Goal: Information Seeking & Learning: Learn about a topic

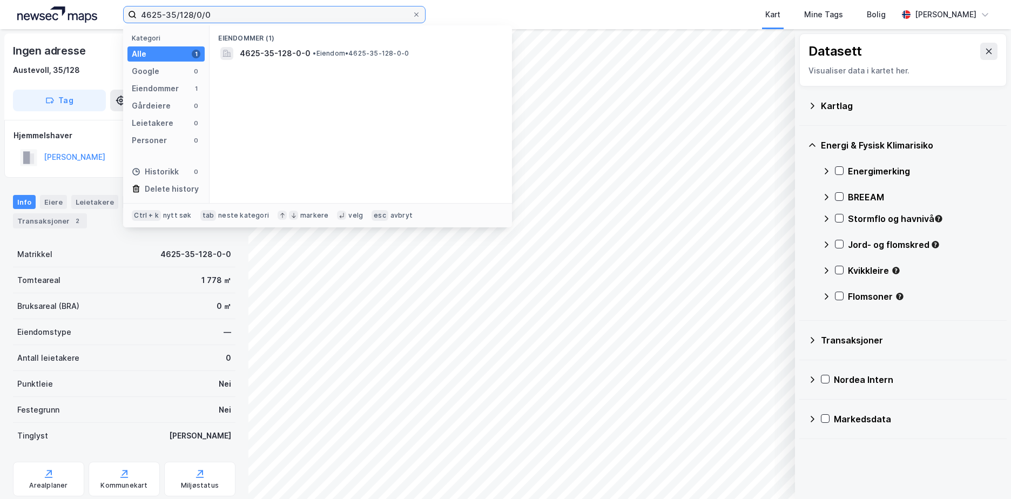
drag, startPoint x: 206, startPoint y: 17, endPoint x: 160, endPoint y: 23, distance: 46.3
click at [160, 23] on div "4625-35/128/0/0 Kategori Alle 1 Google 0 Eiendommer 1 Gårdeiere 0 Leietakere 0 …" at bounding box center [505, 14] width 1011 height 29
click at [220, 17] on input "4625-35/128/0/0" at bounding box center [274, 14] width 275 height 16
drag, startPoint x: 219, startPoint y: 14, endPoint x: 144, endPoint y: 17, distance: 75.1
click at [144, 17] on input "4625-35/128/0/0" at bounding box center [274, 14] width 275 height 16
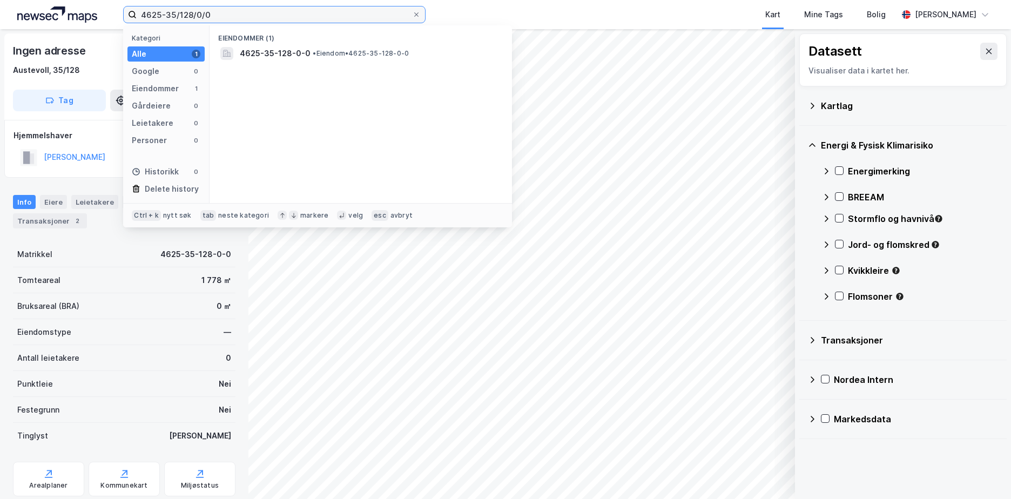
paste input "3905/90/2"
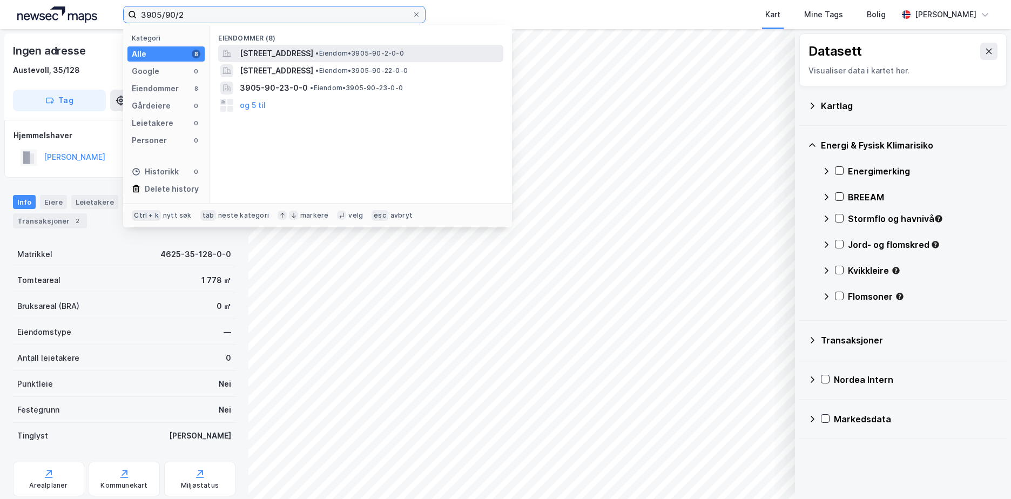
type input "3905/90/2"
click at [313, 51] on span "[STREET_ADDRESS]" at bounding box center [276, 53] width 73 height 13
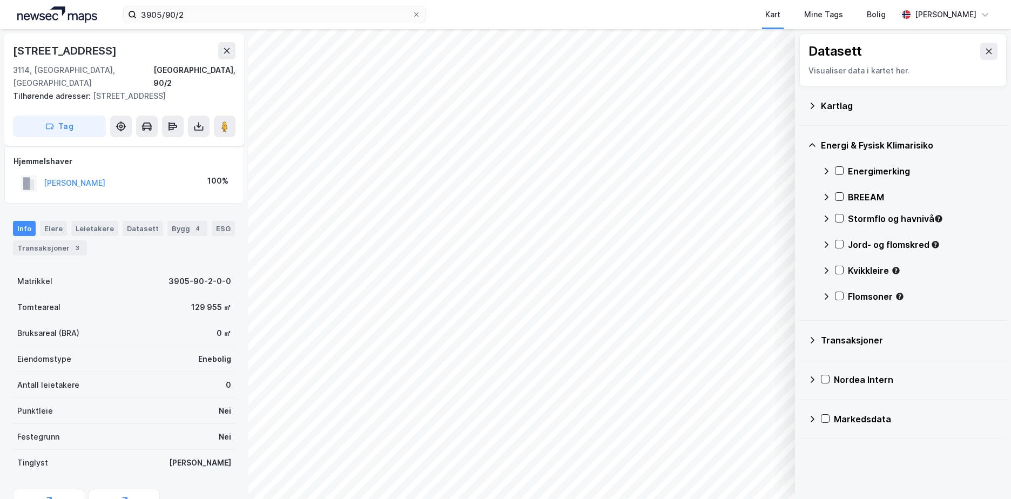
scroll to position [32, 0]
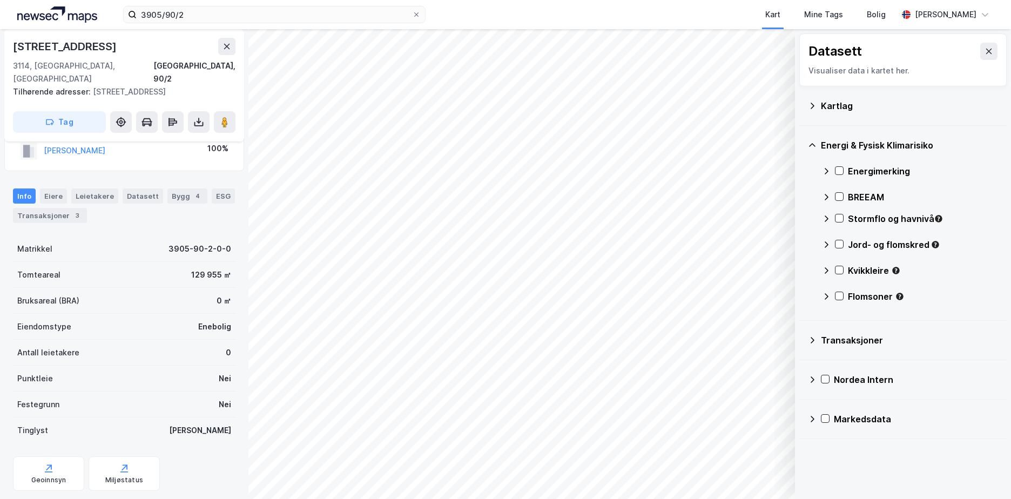
click at [814, 106] on icon at bounding box center [813, 106] width 4 height 6
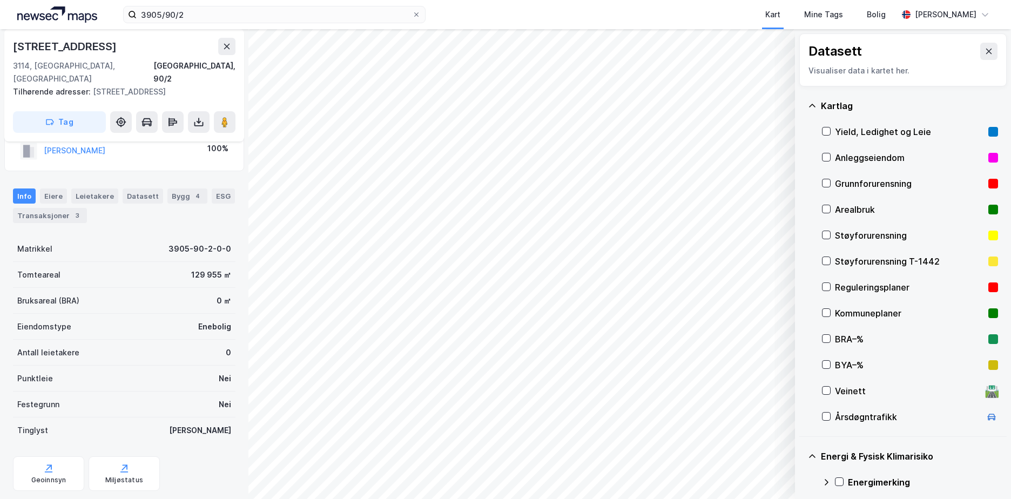
click at [831, 181] on div "Grunnforurensning" at bounding box center [910, 184] width 176 height 26
click at [815, 105] on icon at bounding box center [812, 106] width 9 height 9
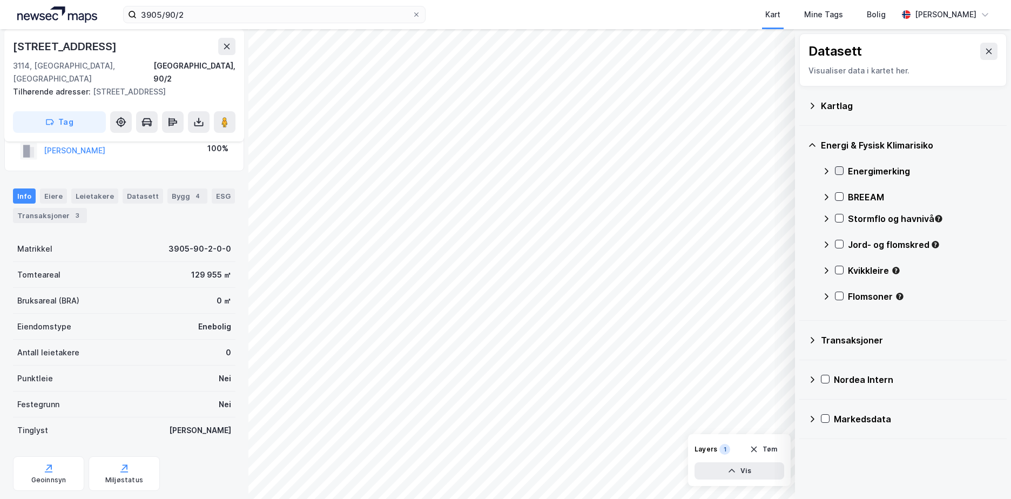
click at [841, 168] on icon at bounding box center [839, 171] width 8 height 8
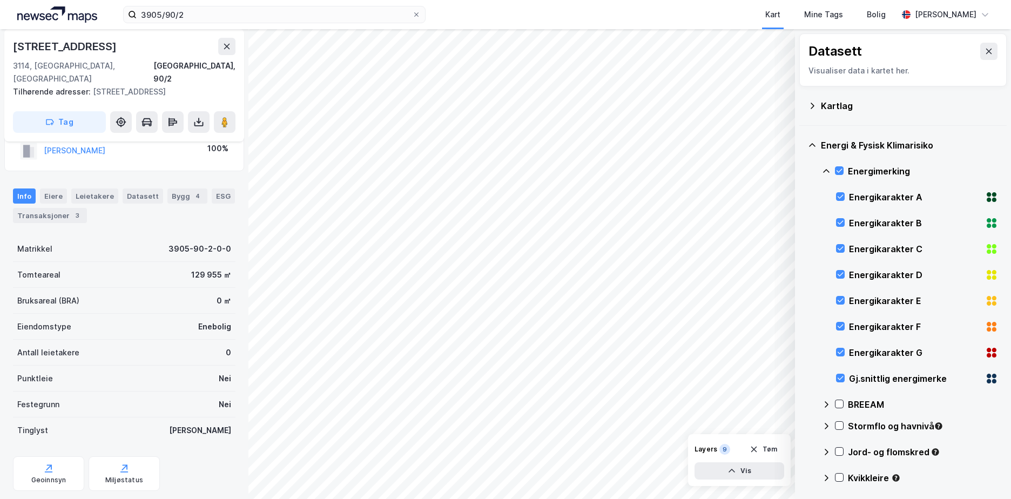
click at [828, 168] on icon at bounding box center [826, 171] width 9 height 9
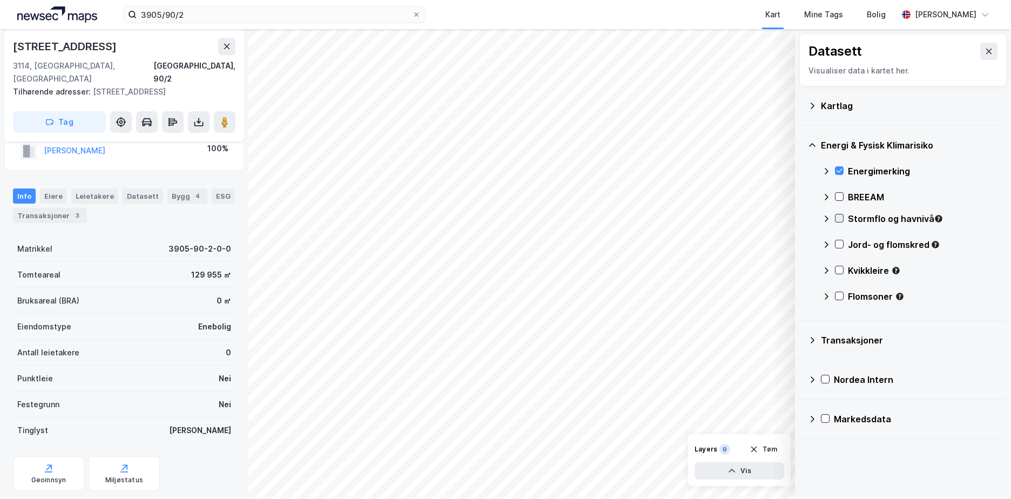
click at [838, 218] on icon at bounding box center [839, 218] width 8 height 8
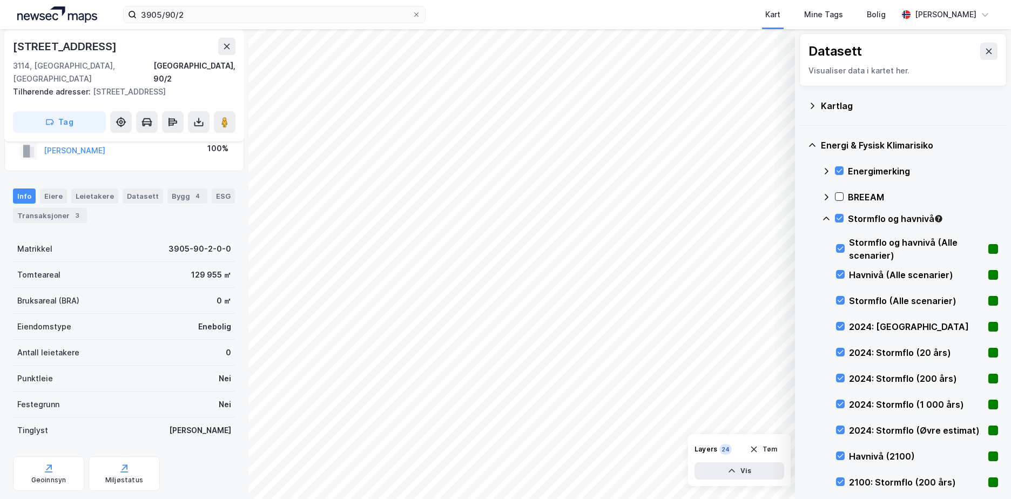
click at [826, 217] on icon at bounding box center [826, 218] width 9 height 9
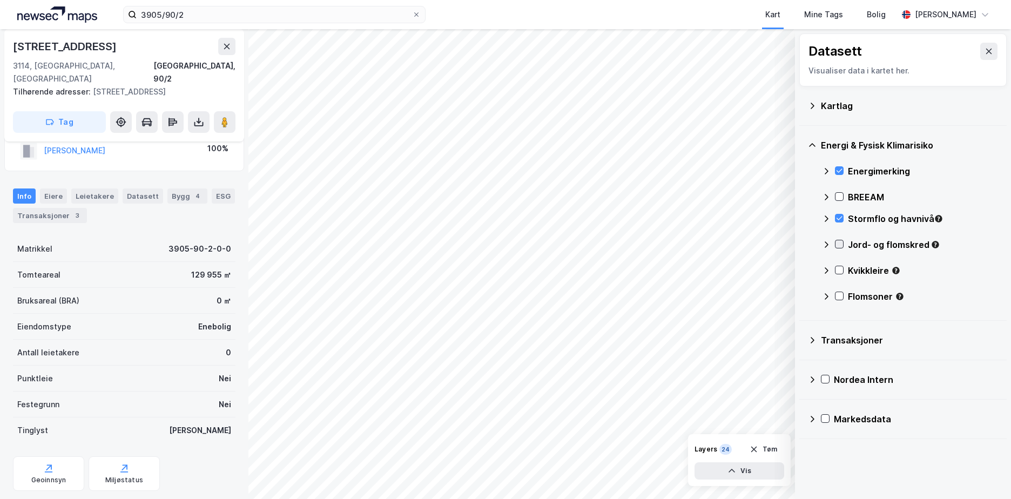
click at [843, 244] on div at bounding box center [839, 244] width 9 height 9
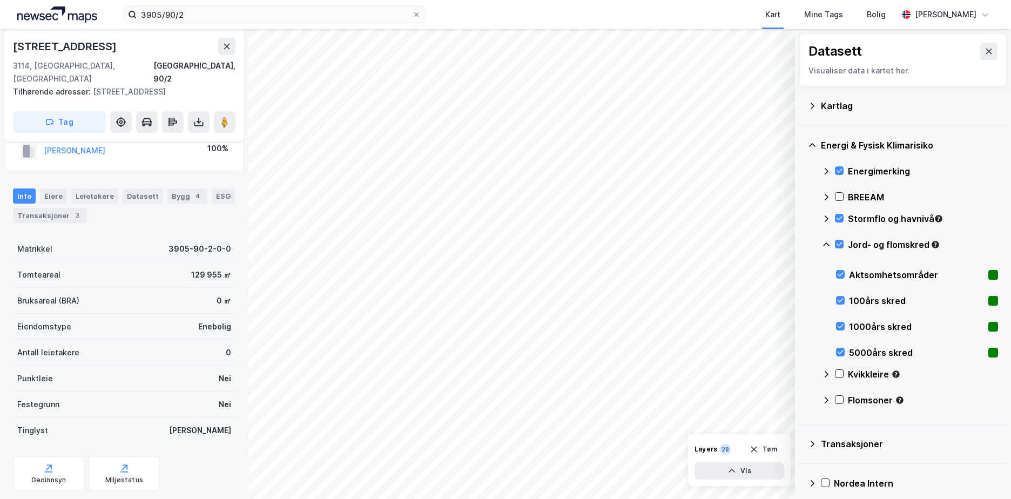
click at [827, 241] on icon at bounding box center [826, 244] width 9 height 9
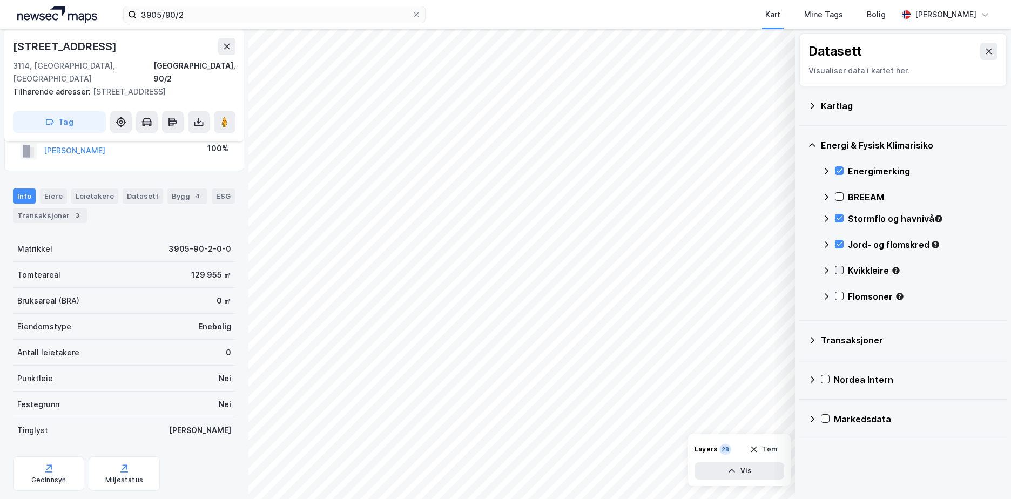
click at [837, 270] on icon at bounding box center [839, 270] width 8 height 8
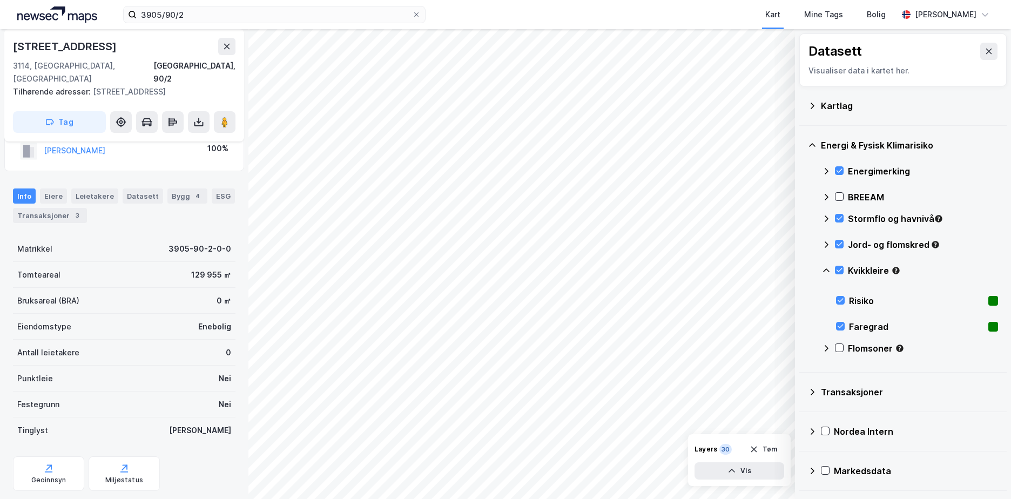
click at [827, 268] on icon at bounding box center [826, 270] width 9 height 9
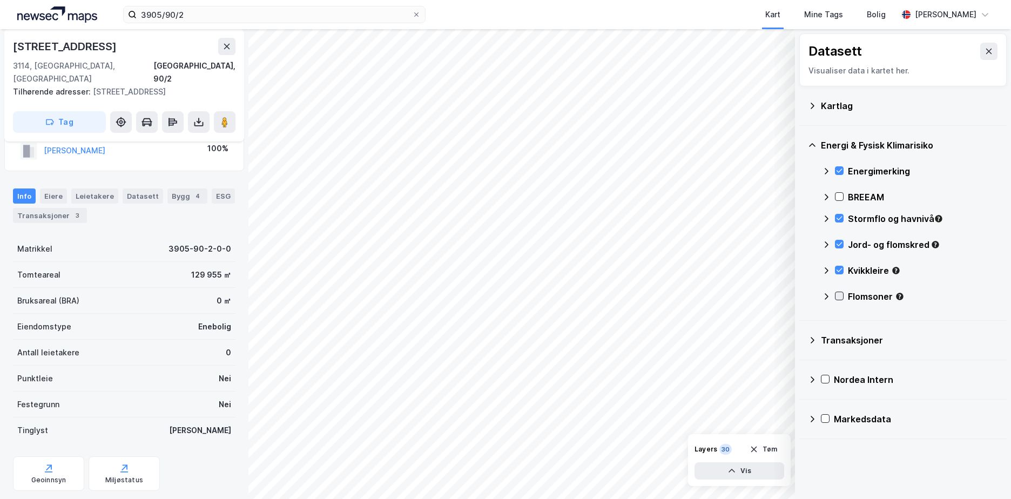
click at [836, 293] on icon at bounding box center [839, 296] width 8 height 8
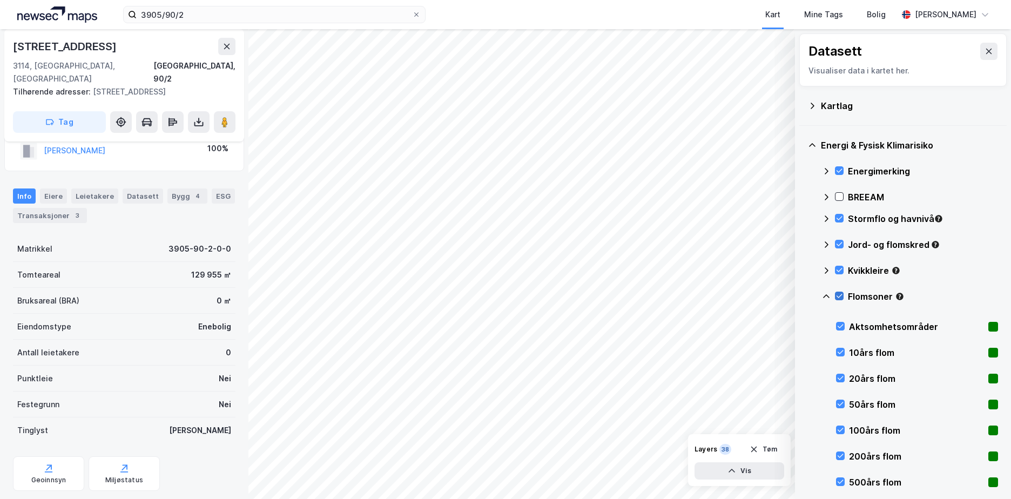
click at [838, 293] on icon at bounding box center [839, 296] width 8 height 8
click at [838, 350] on icon at bounding box center [840, 352] width 8 height 8
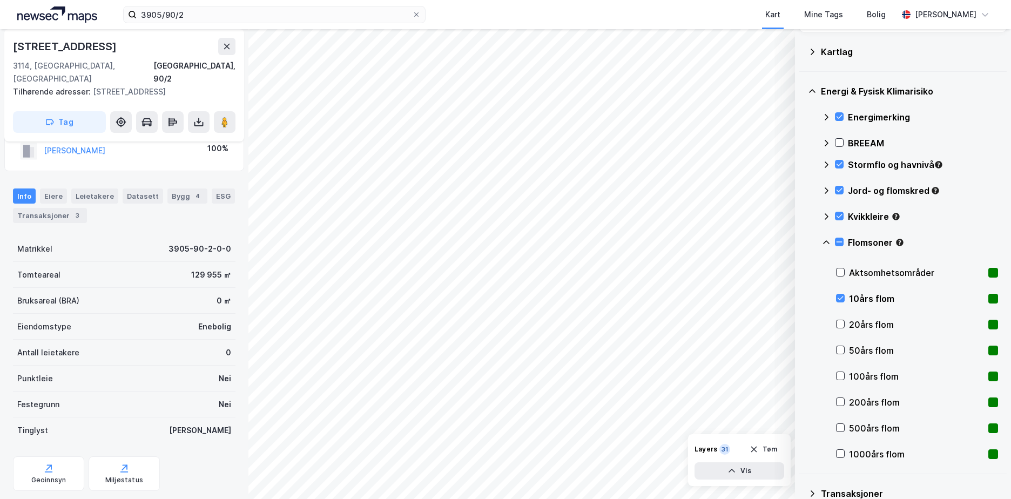
scroll to position [152, 0]
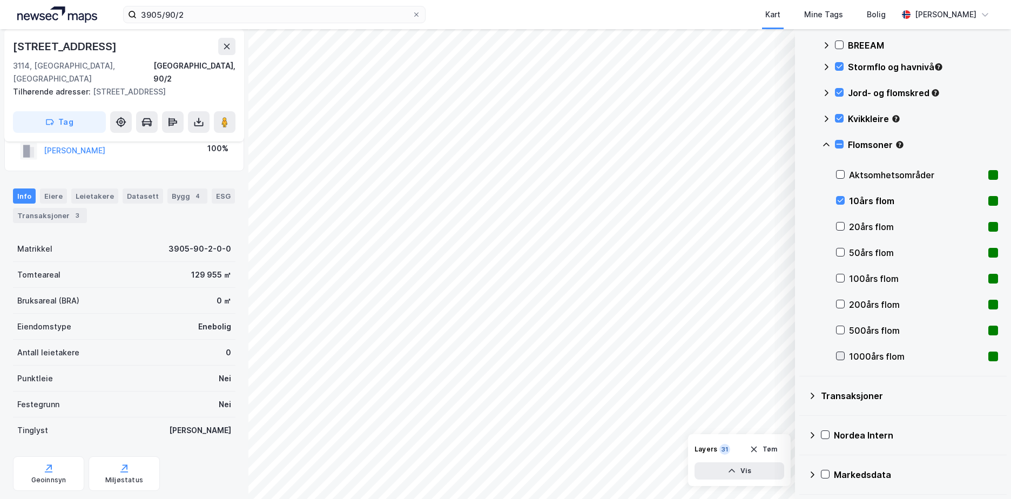
click at [843, 354] on icon at bounding box center [841, 356] width 6 height 4
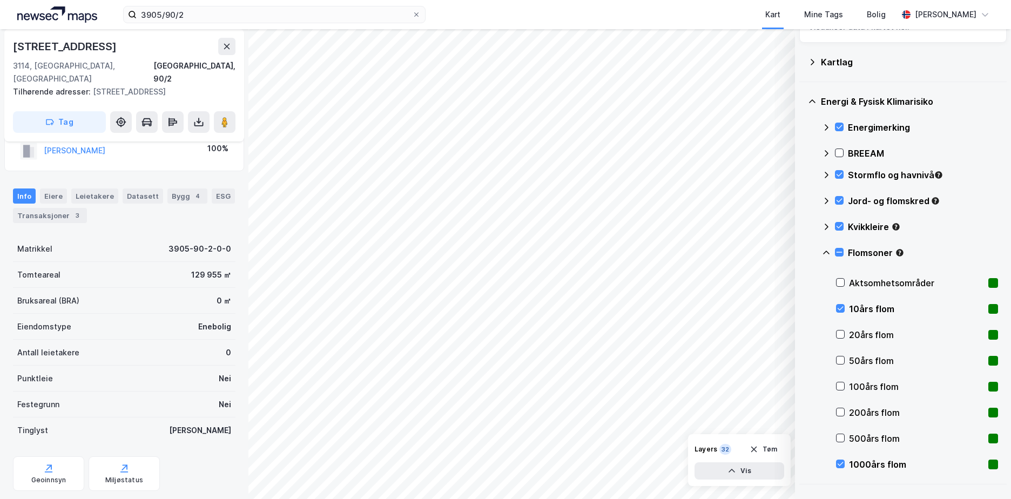
scroll to position [0, 0]
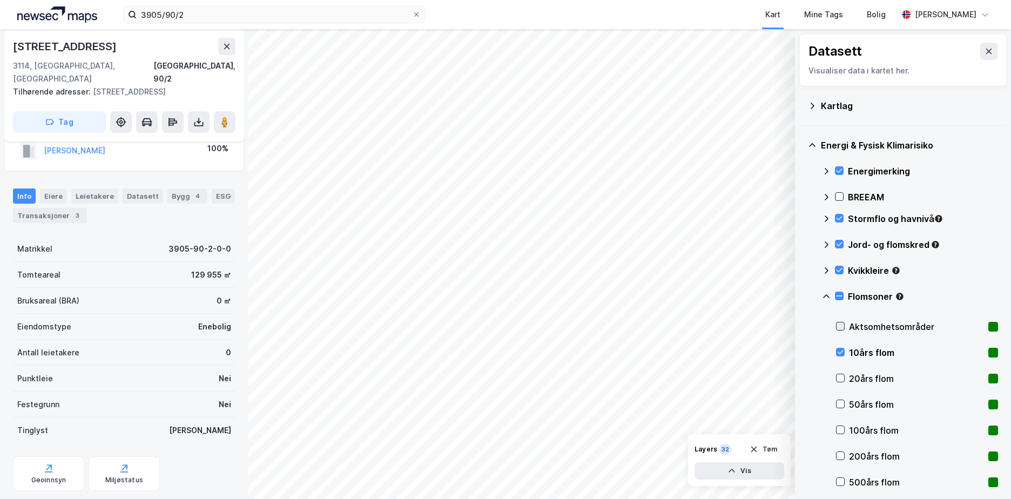
click at [840, 326] on icon at bounding box center [840, 326] width 8 height 8
click at [828, 297] on icon at bounding box center [826, 296] width 6 height 4
